Goal: Task Accomplishment & Management: Manage account settings

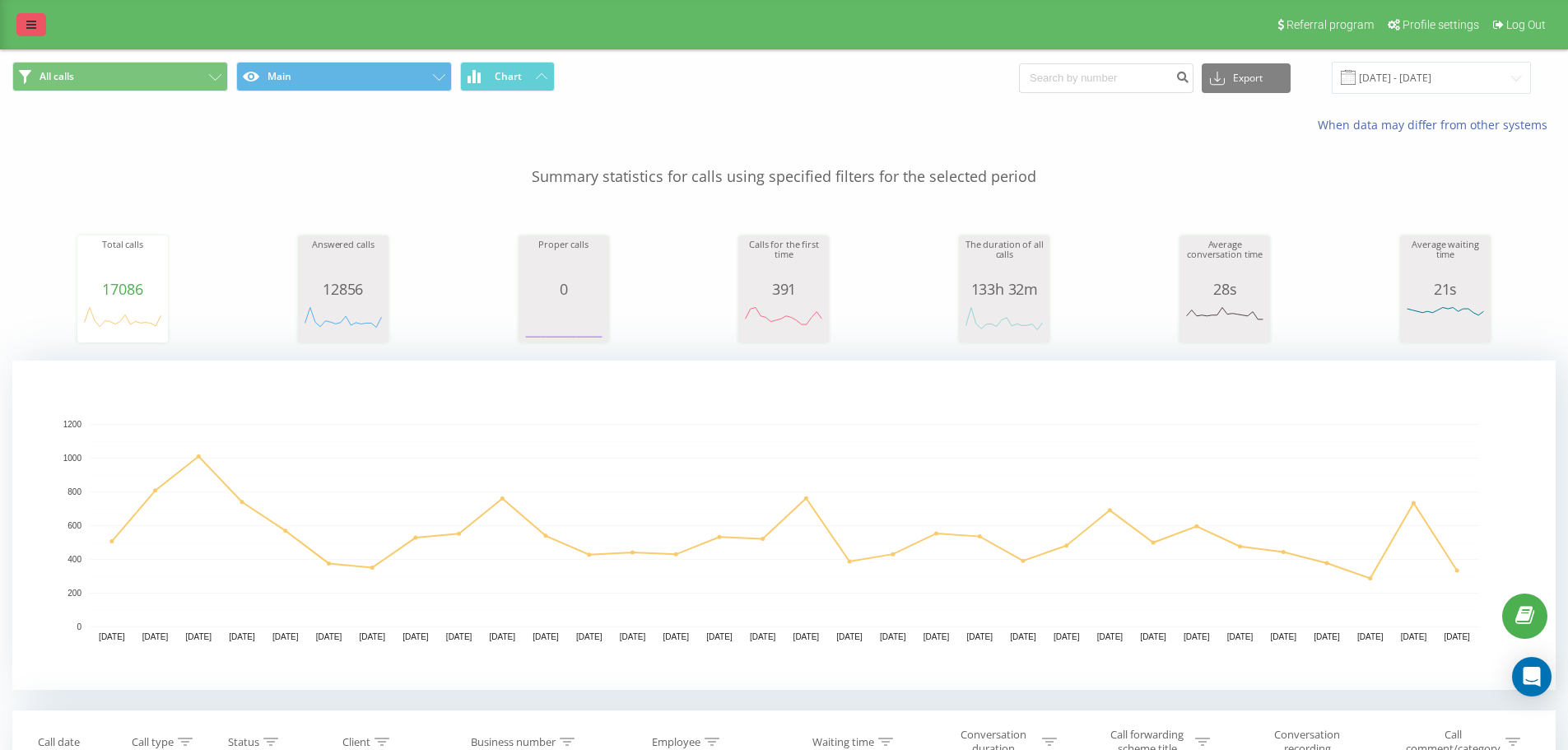
click at [34, 30] on icon at bounding box center [31, 25] width 10 height 12
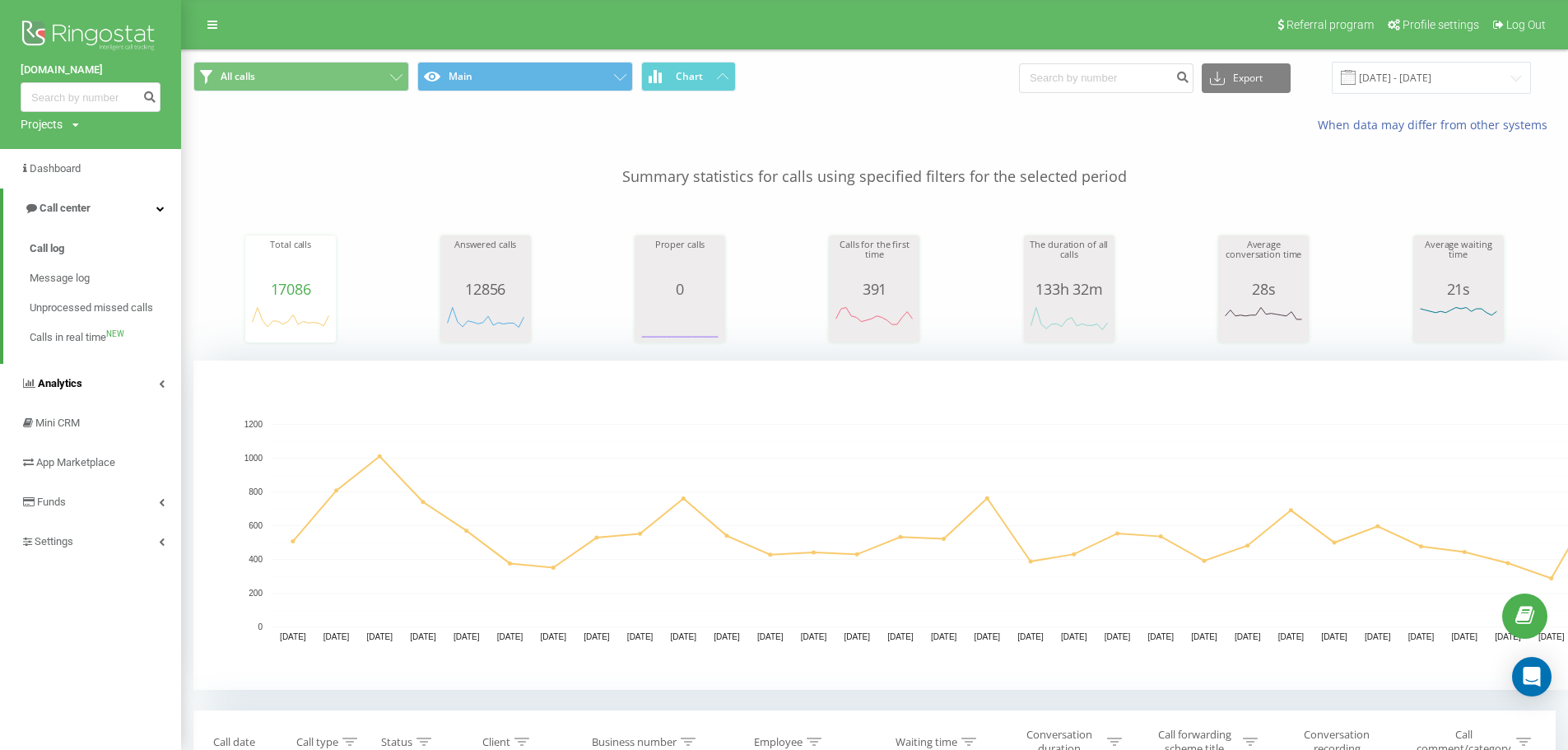
click at [83, 386] on link "Analytics" at bounding box center [90, 384] width 181 height 40
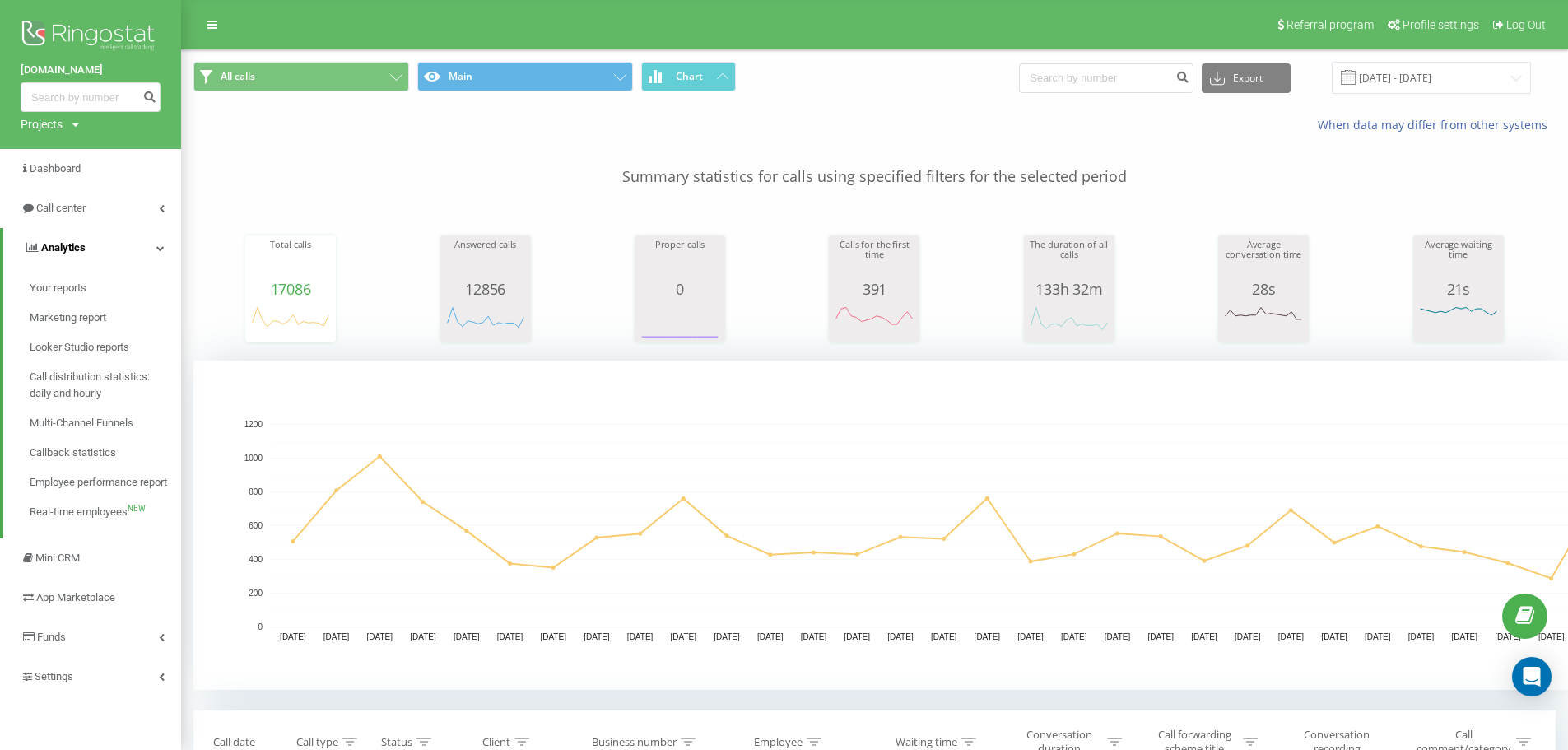
click at [83, 386] on span "Call distribution statistics: daily and hourly" at bounding box center [101, 385] width 143 height 33
click at [67, 678] on span "Settings" at bounding box center [54, 675] width 39 height 12
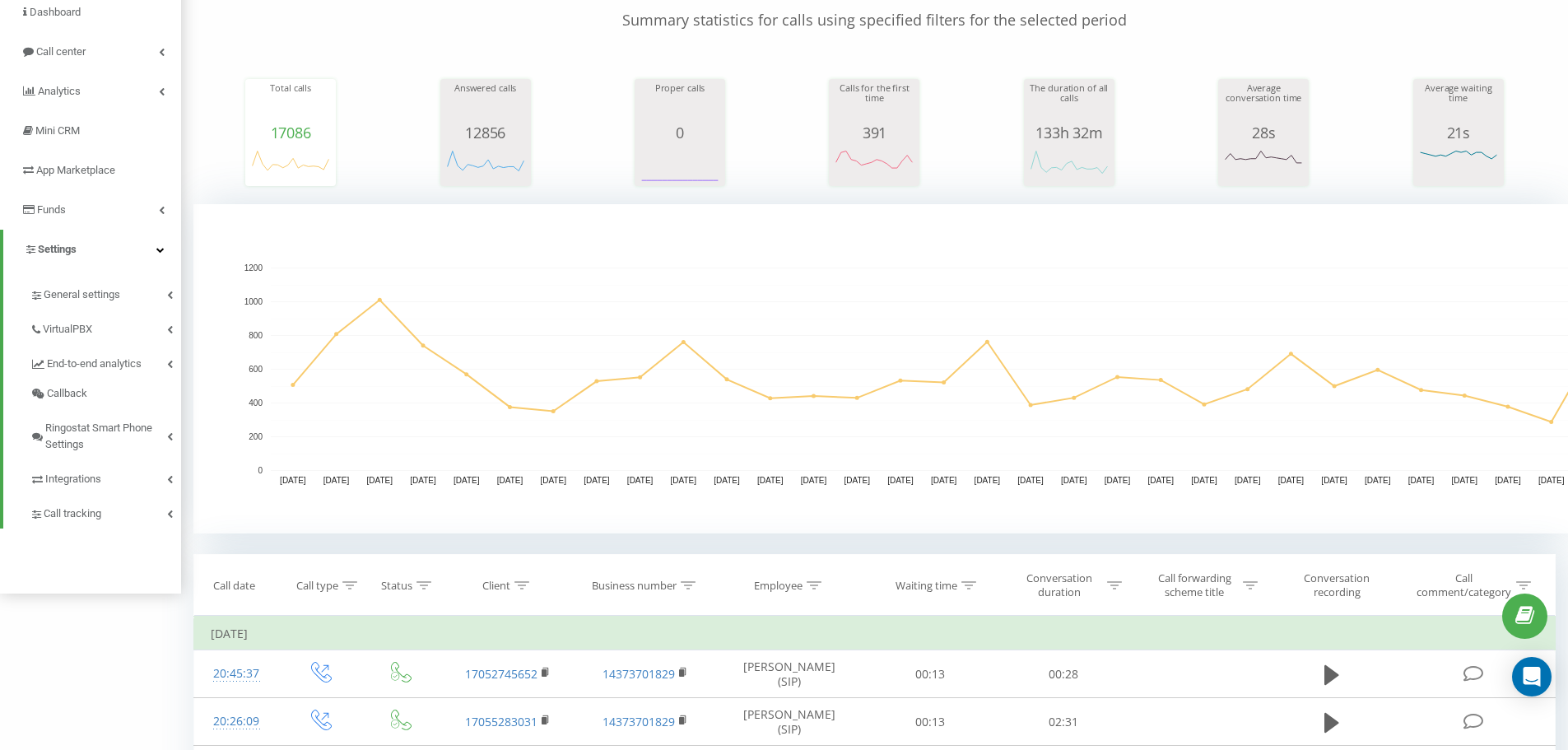
scroll to position [165, 0]
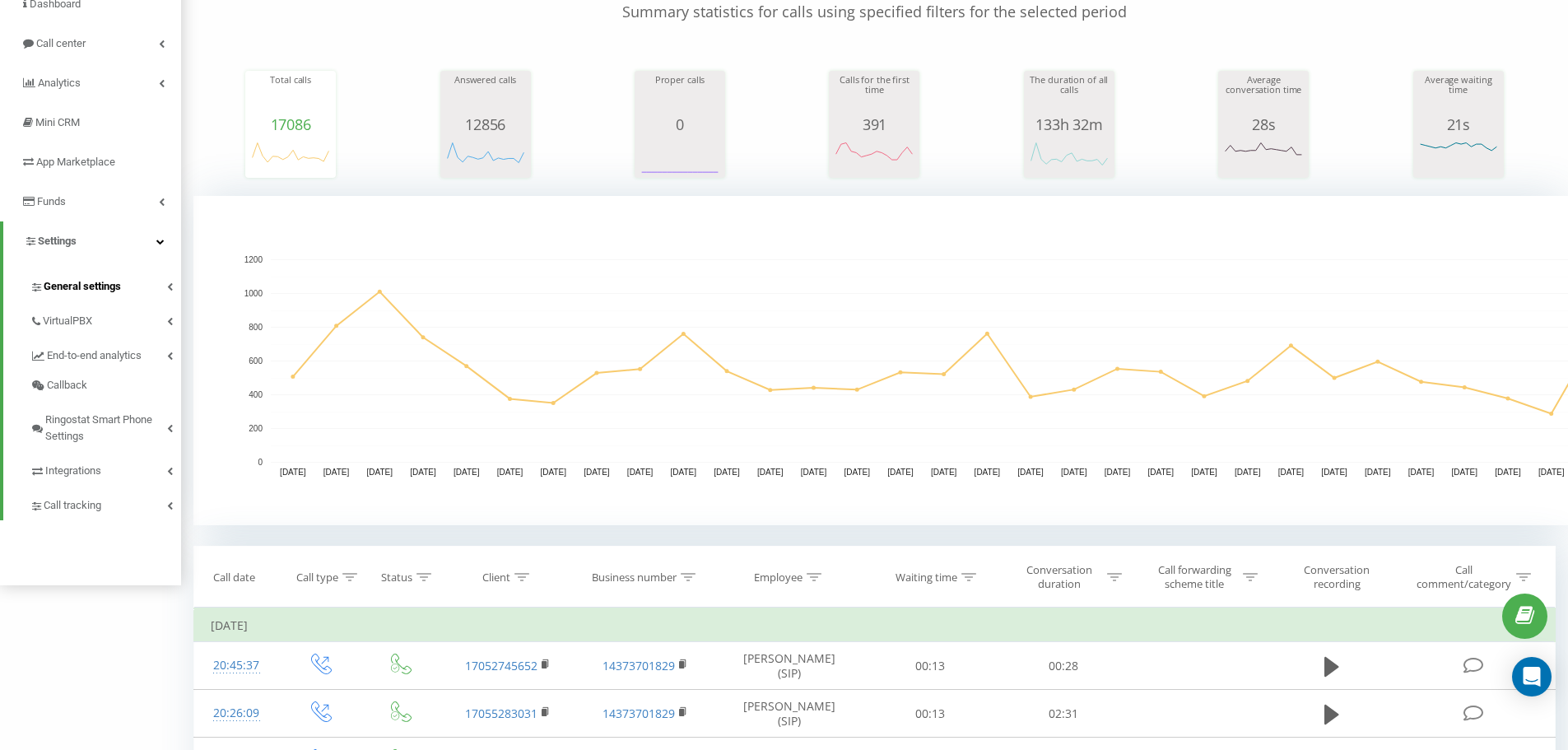
click at [76, 283] on span "General settings" at bounding box center [82, 287] width 77 height 17
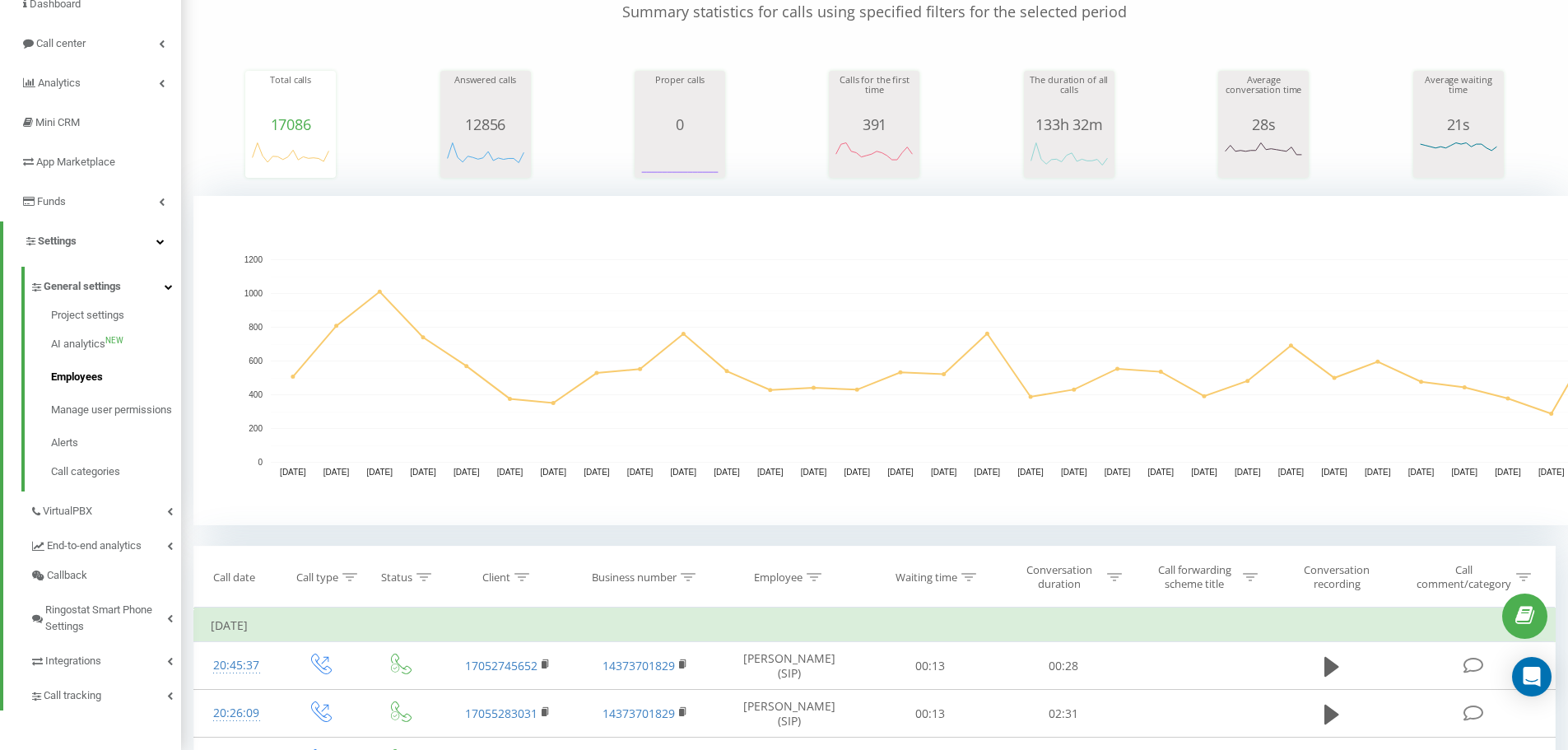
click at [80, 378] on span "Employees" at bounding box center [77, 377] width 52 height 17
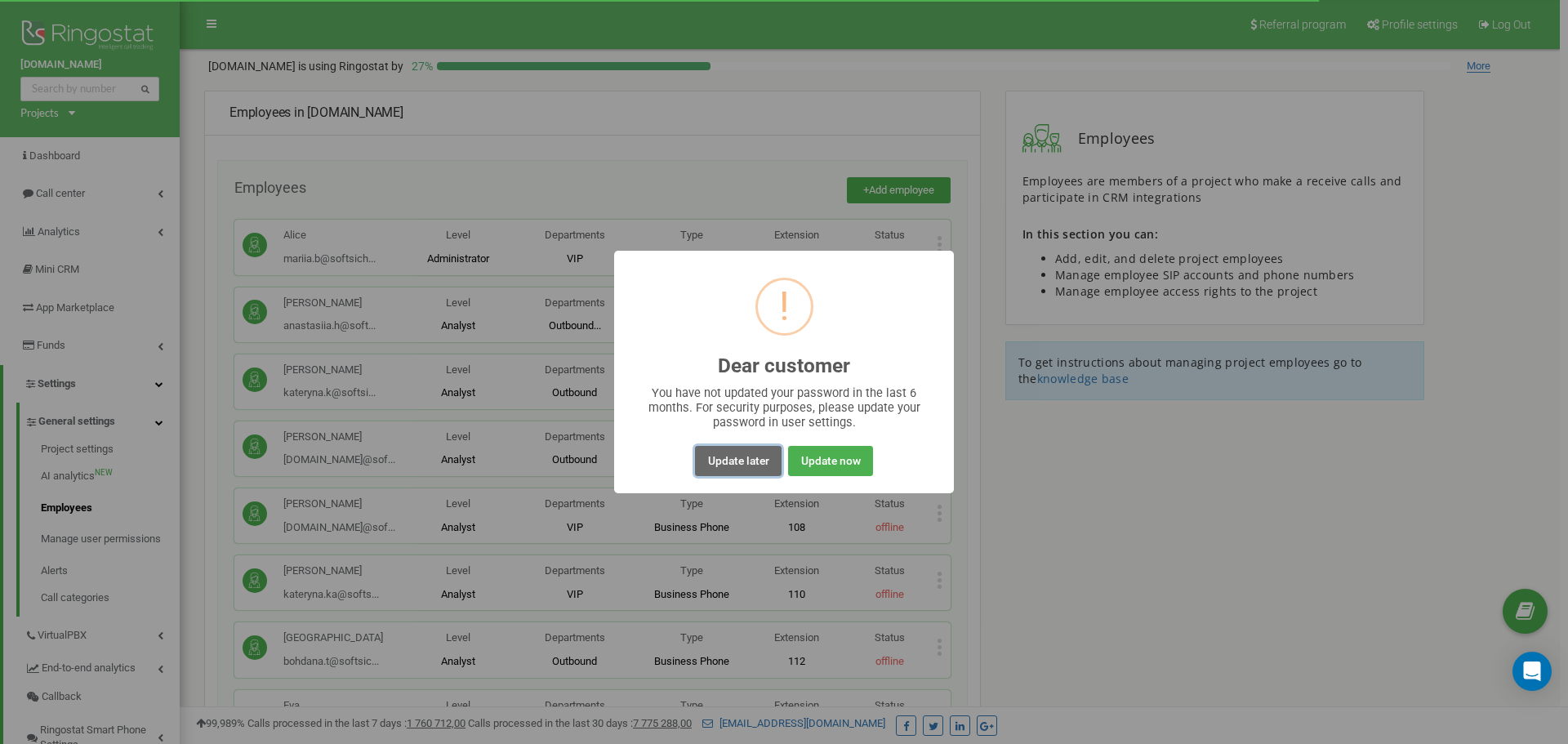
click at [753, 460] on button "Update later" at bounding box center [738, 460] width 86 height 30
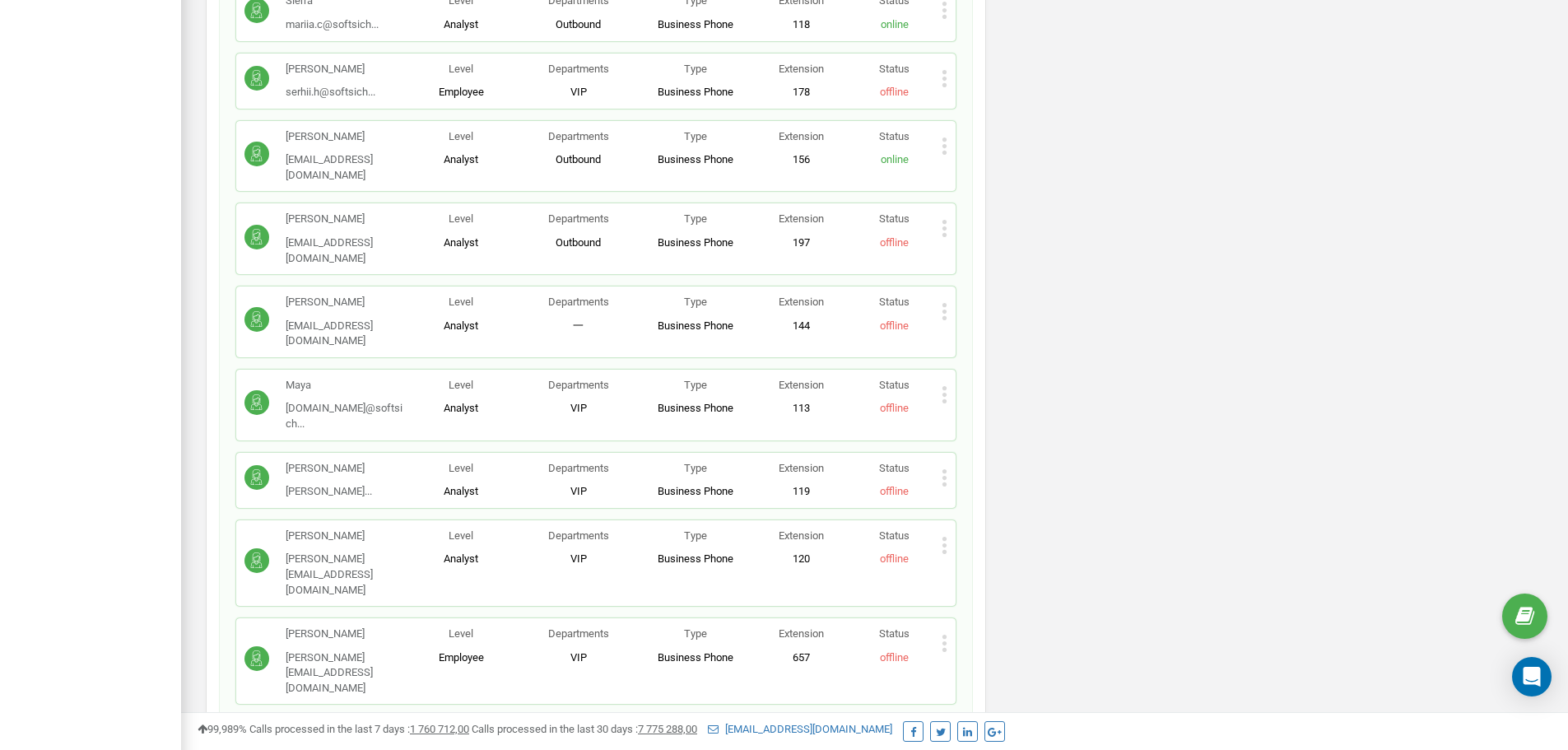
scroll to position [1399, 0]
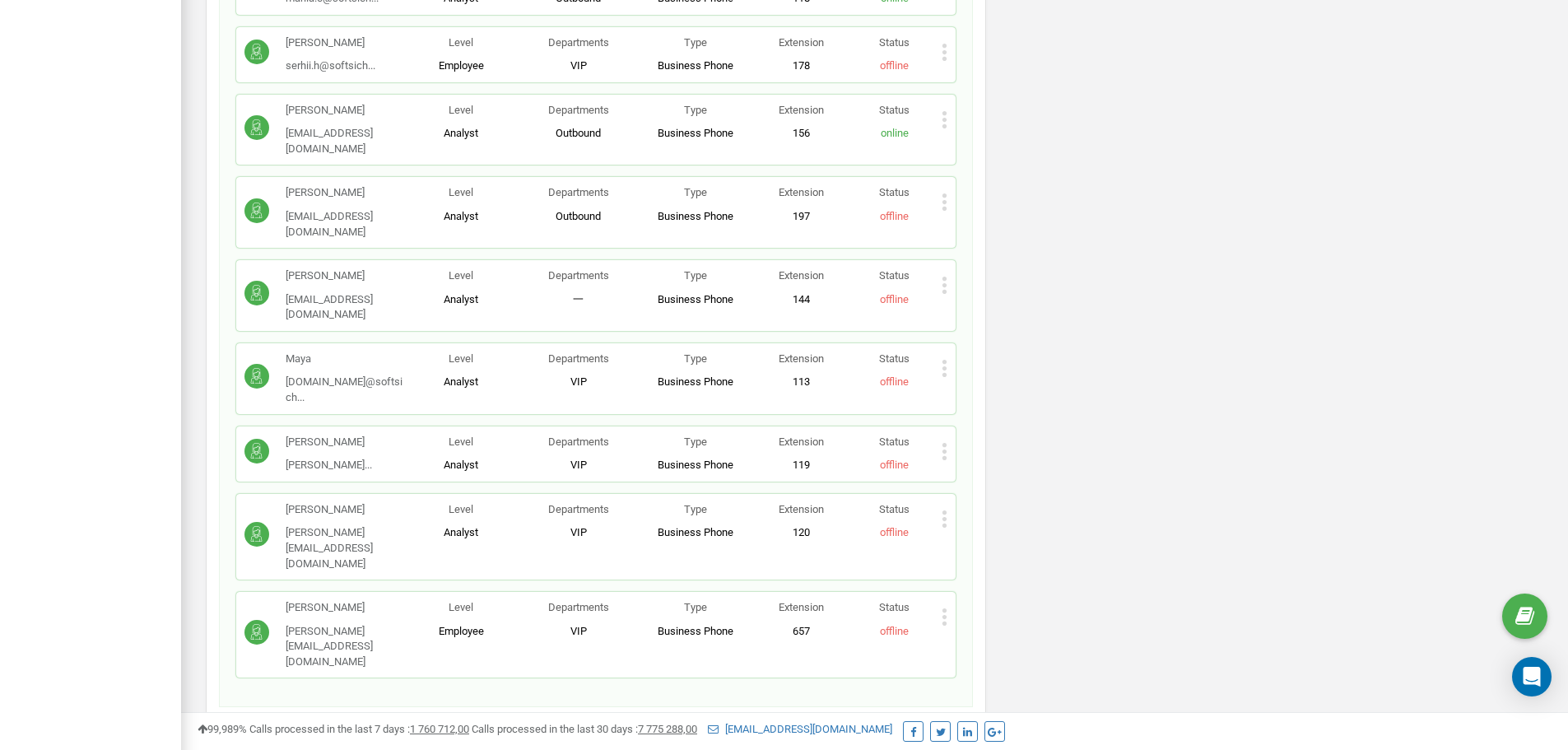
click at [943, 608] on icon at bounding box center [944, 617] width 6 height 17
click at [973, 639] on span "Edit" at bounding box center [976, 644] width 26 height 11
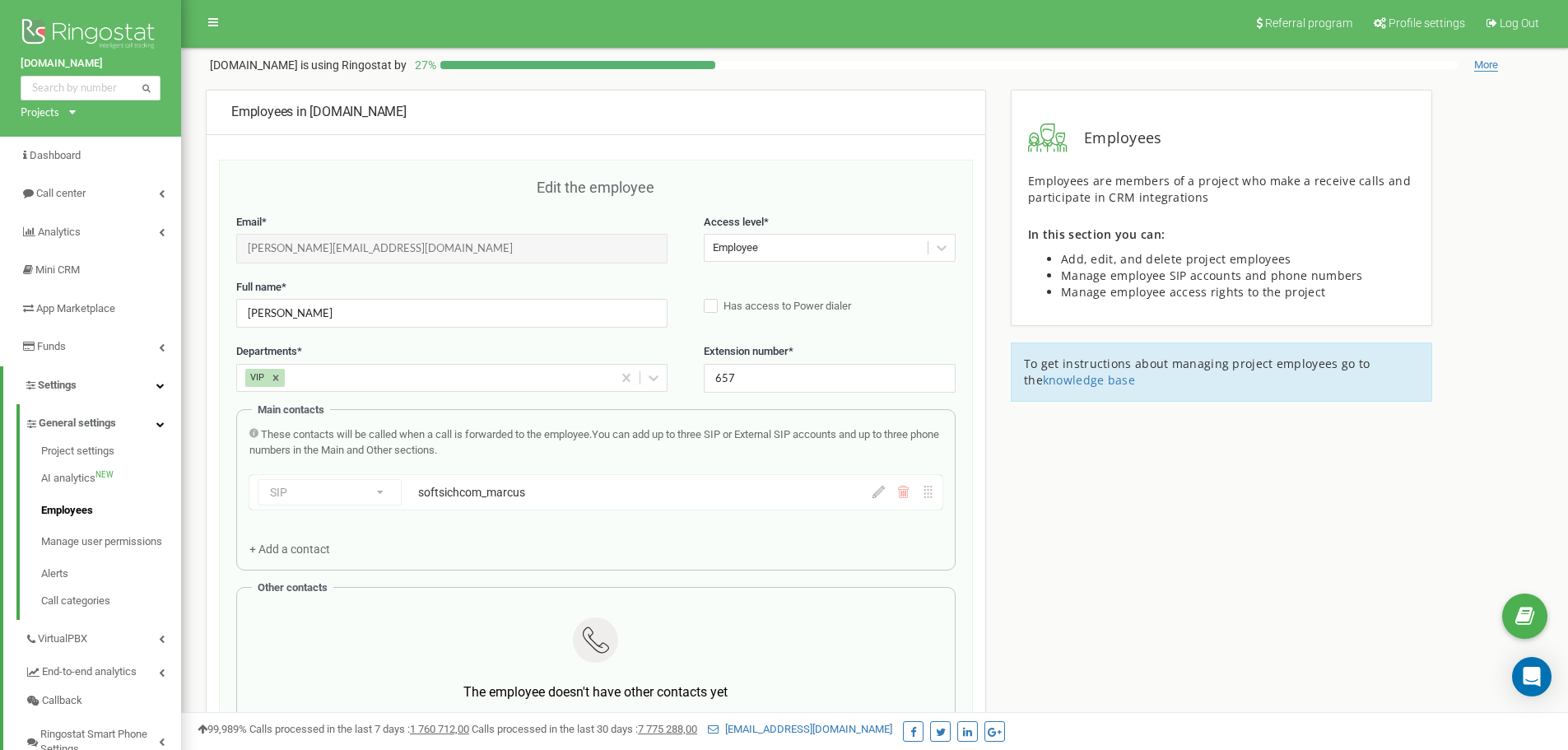
scroll to position [0, 0]
click at [758, 249] on div "Employee" at bounding box center [735, 249] width 46 height 16
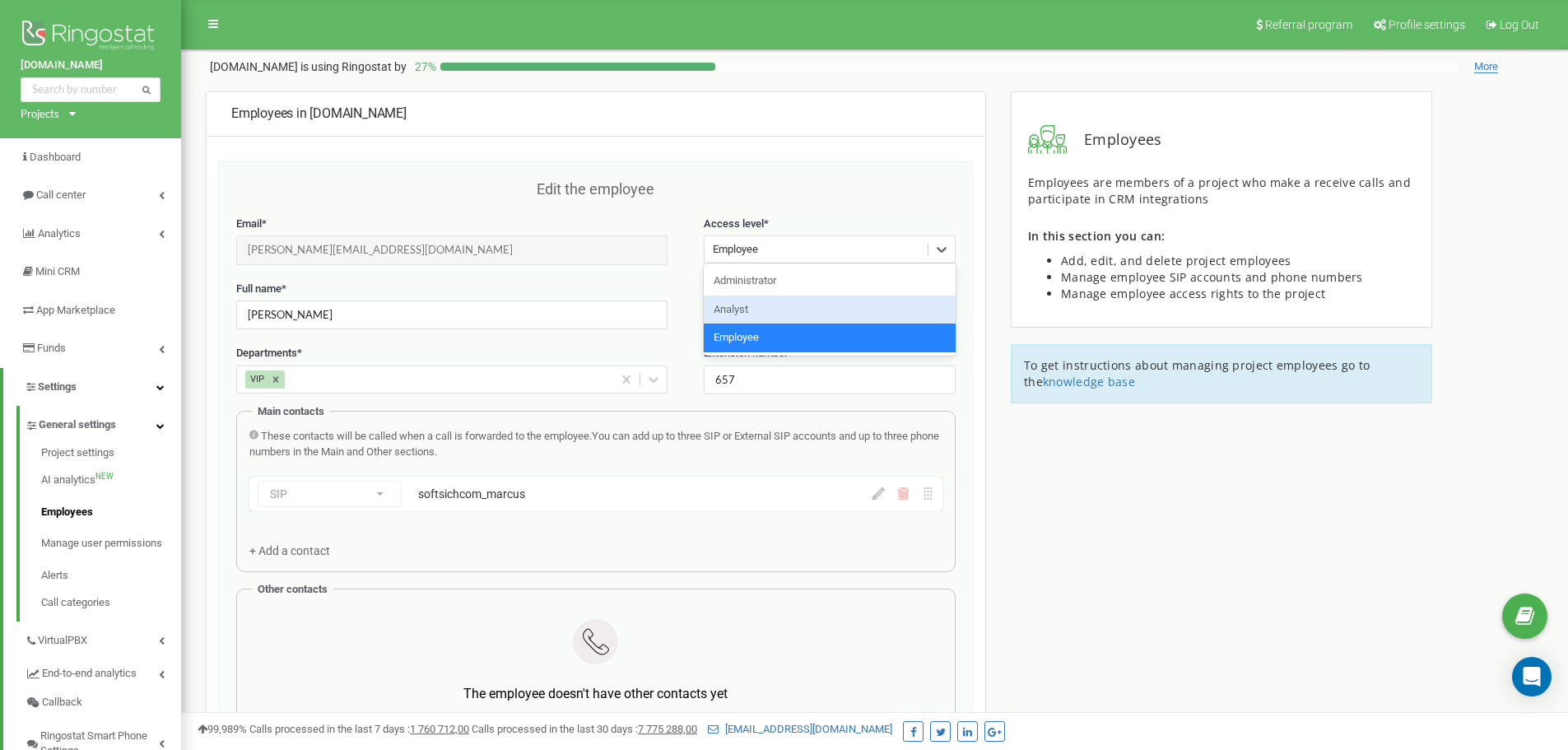
click at [763, 307] on div "Analyst" at bounding box center [830, 310] width 252 height 29
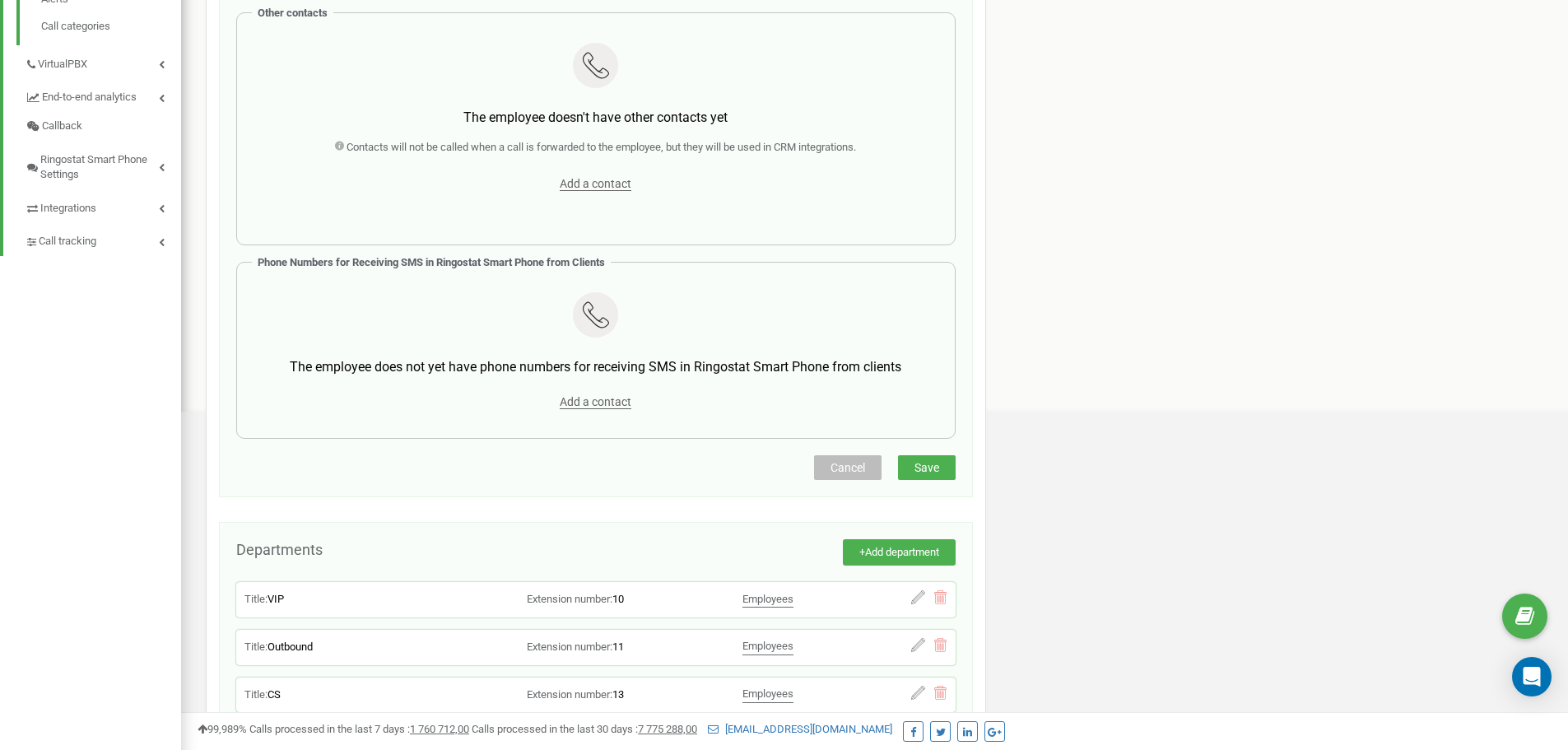
click at [920, 458] on button "Save" at bounding box center [927, 467] width 58 height 25
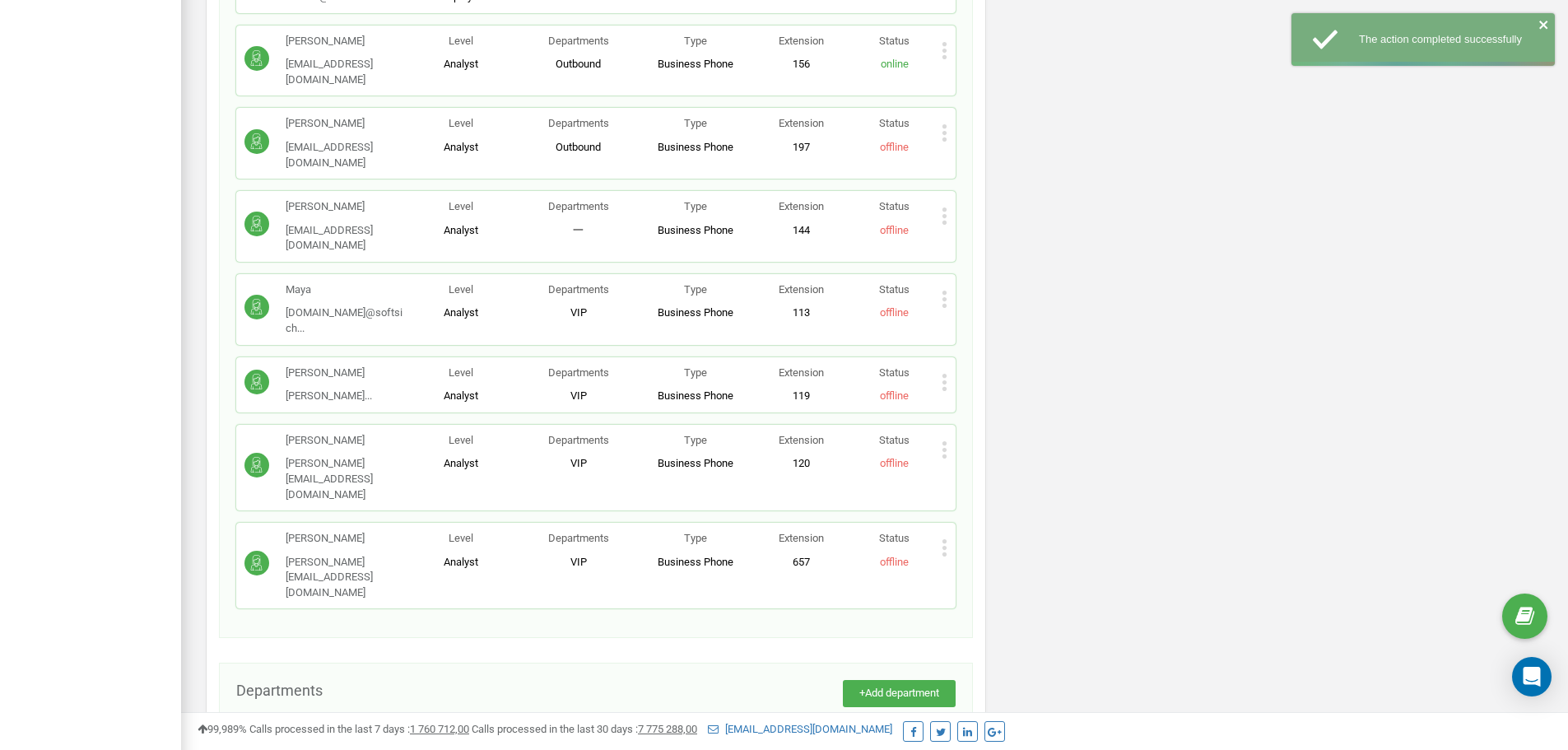
scroll to position [1489, 0]
